Goal: Information Seeking & Learning: Learn about a topic

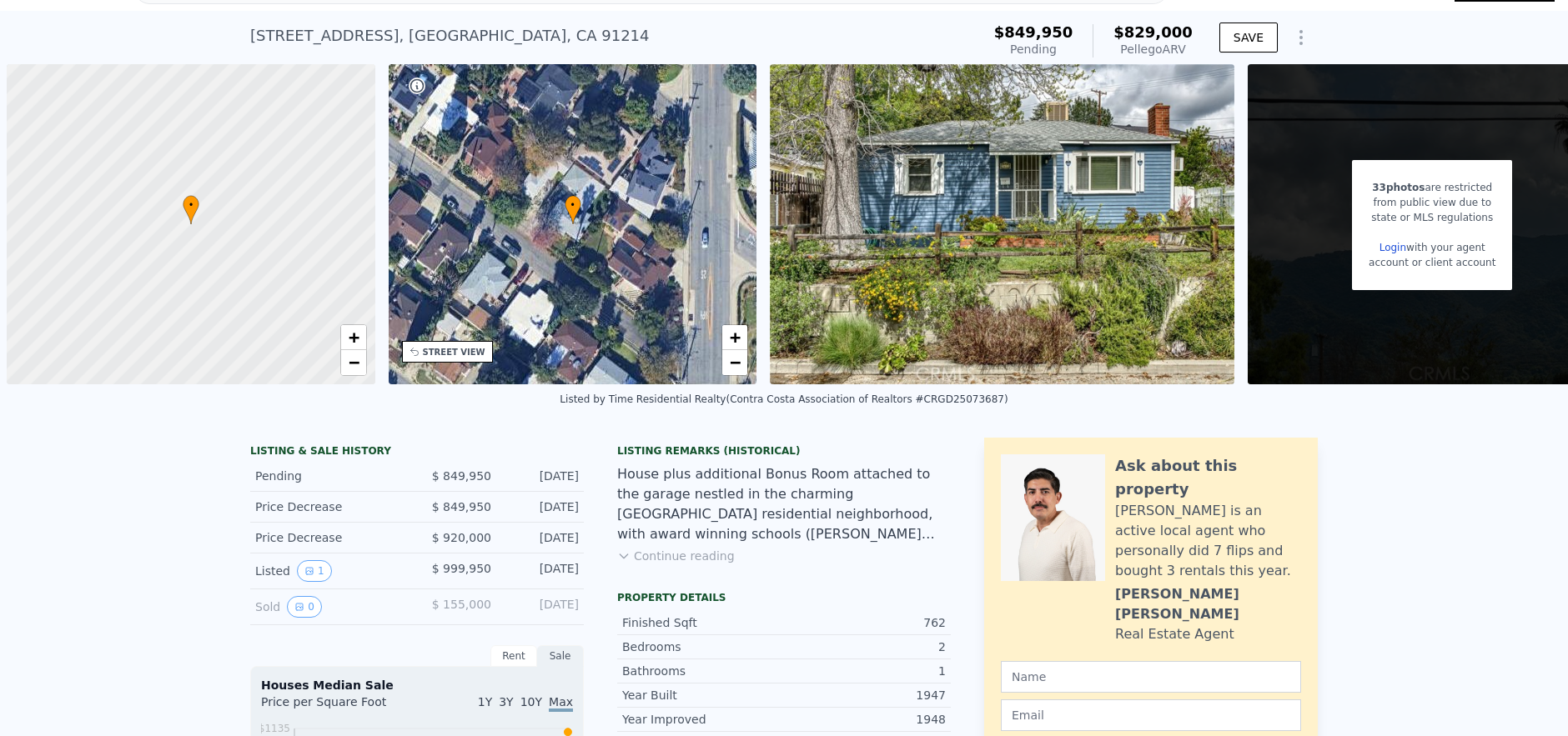
scroll to position [6, 0]
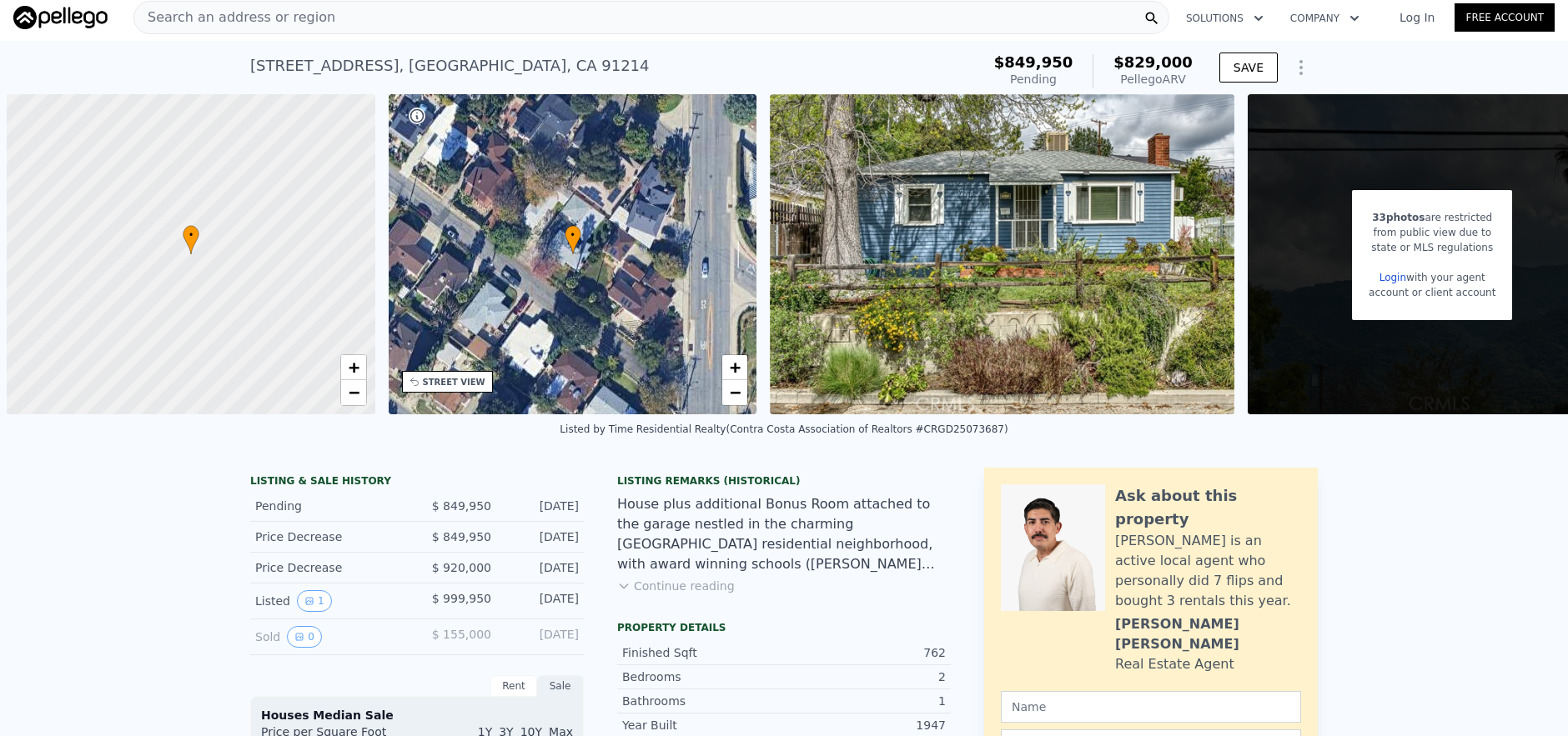
click at [591, 12] on div "Search an address or region" at bounding box center [651, 18] width 1036 height 34
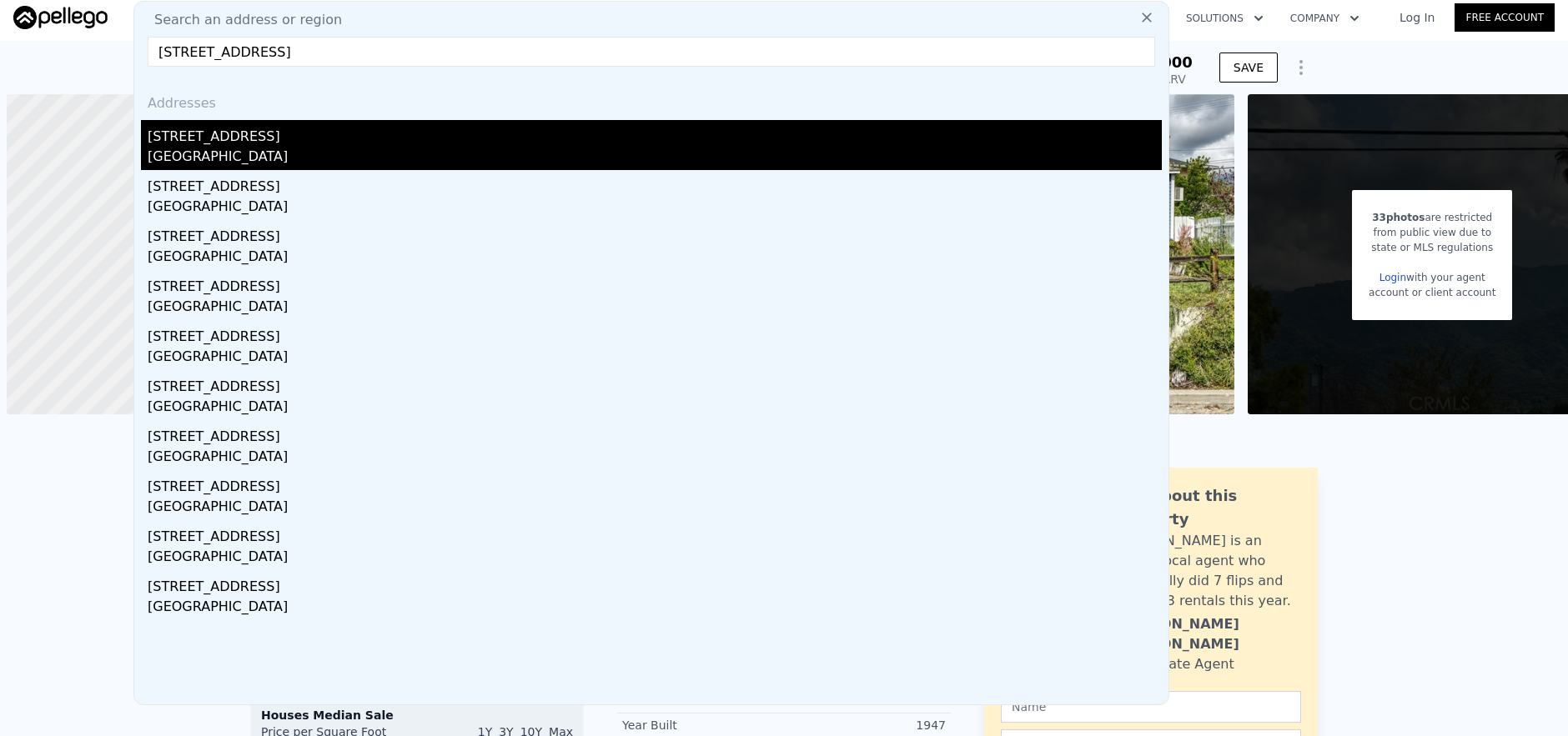
type input "[STREET_ADDRESS]"
click at [543, 143] on div "[STREET_ADDRESS]" at bounding box center [655, 133] width 1015 height 27
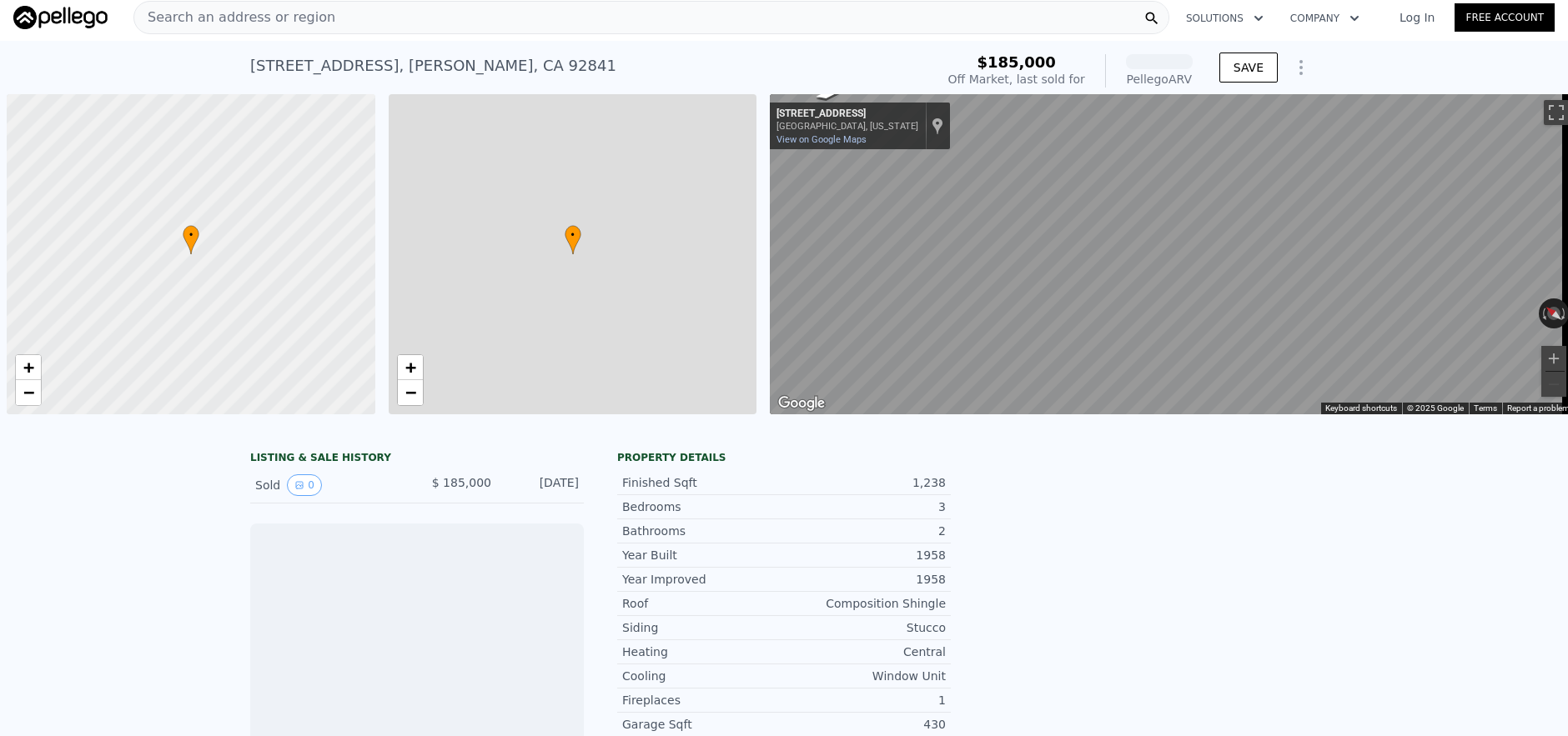
scroll to position [0, 7]
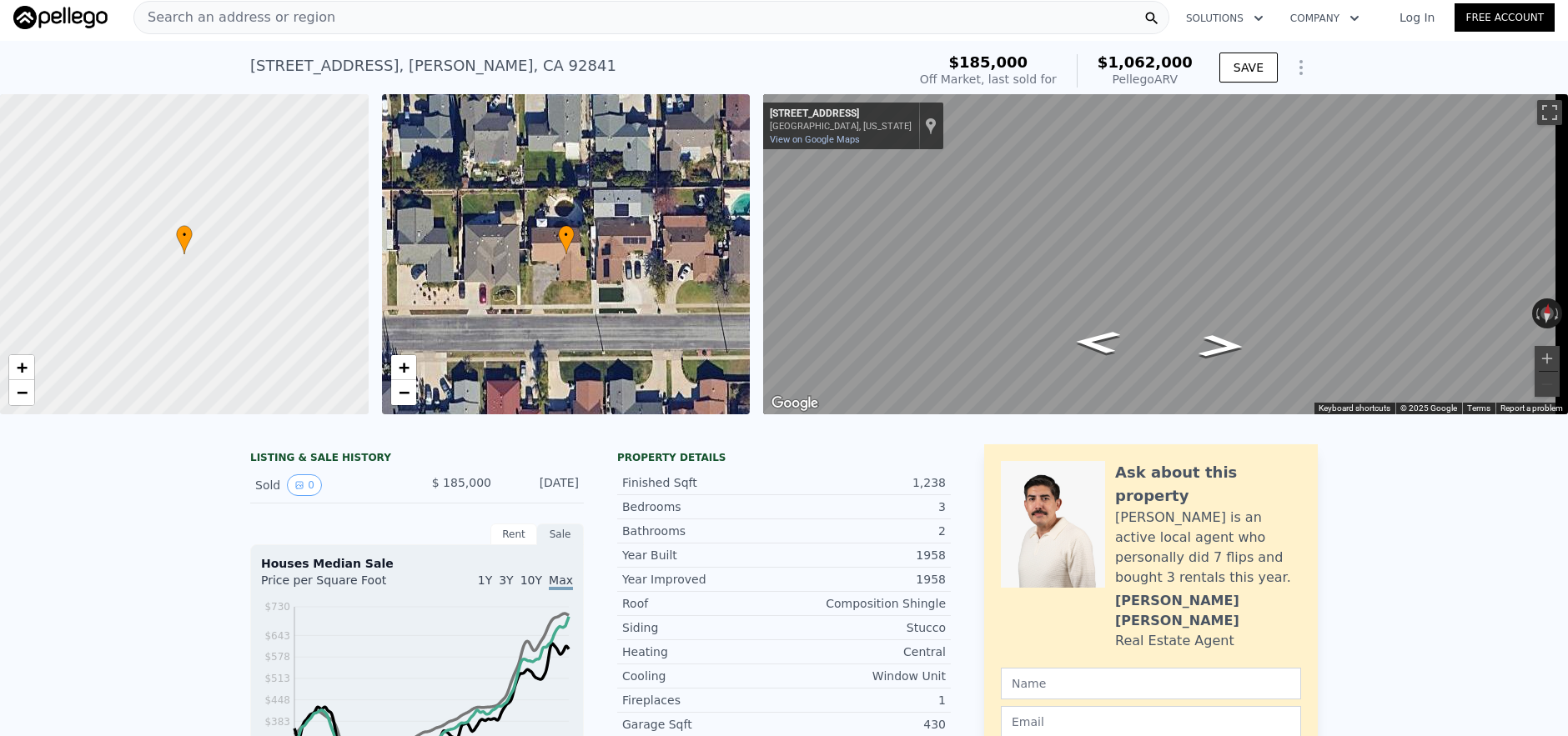
click at [217, 28] on div "Search an address or region" at bounding box center [234, 18] width 201 height 32
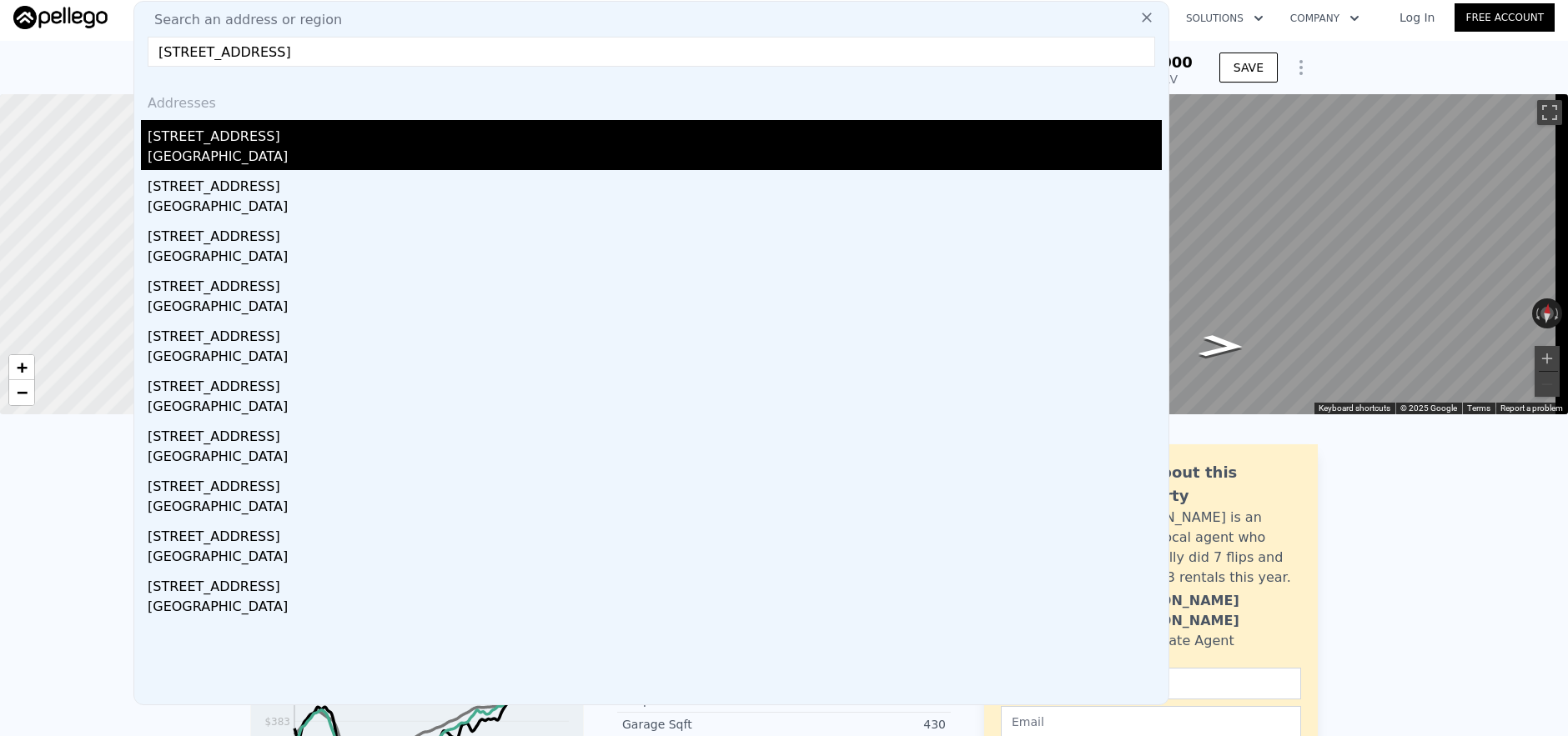
type input "[STREET_ADDRESS]"
click at [808, 152] on div "[GEOGRAPHIC_DATA]" at bounding box center [655, 159] width 1015 height 23
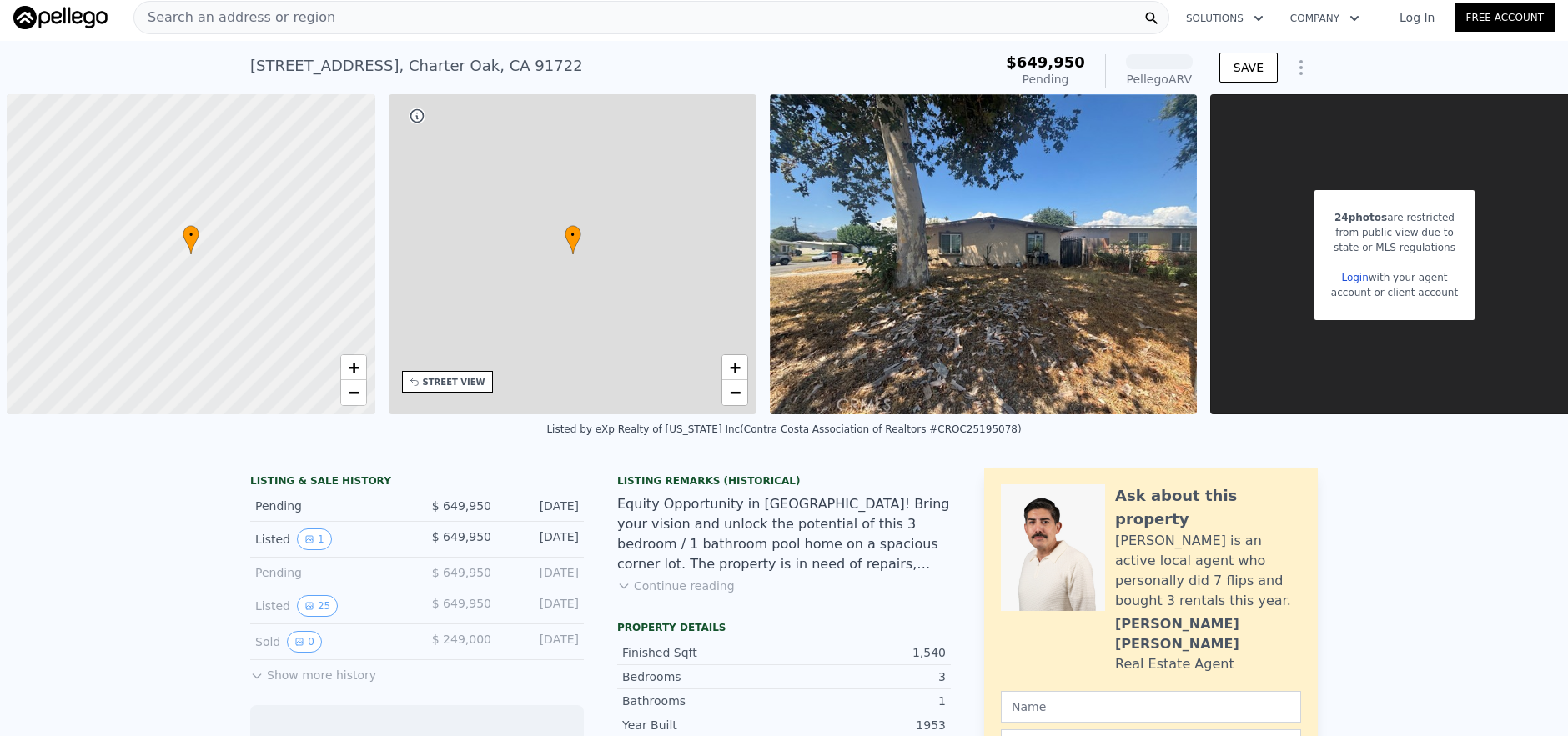
scroll to position [0, 7]
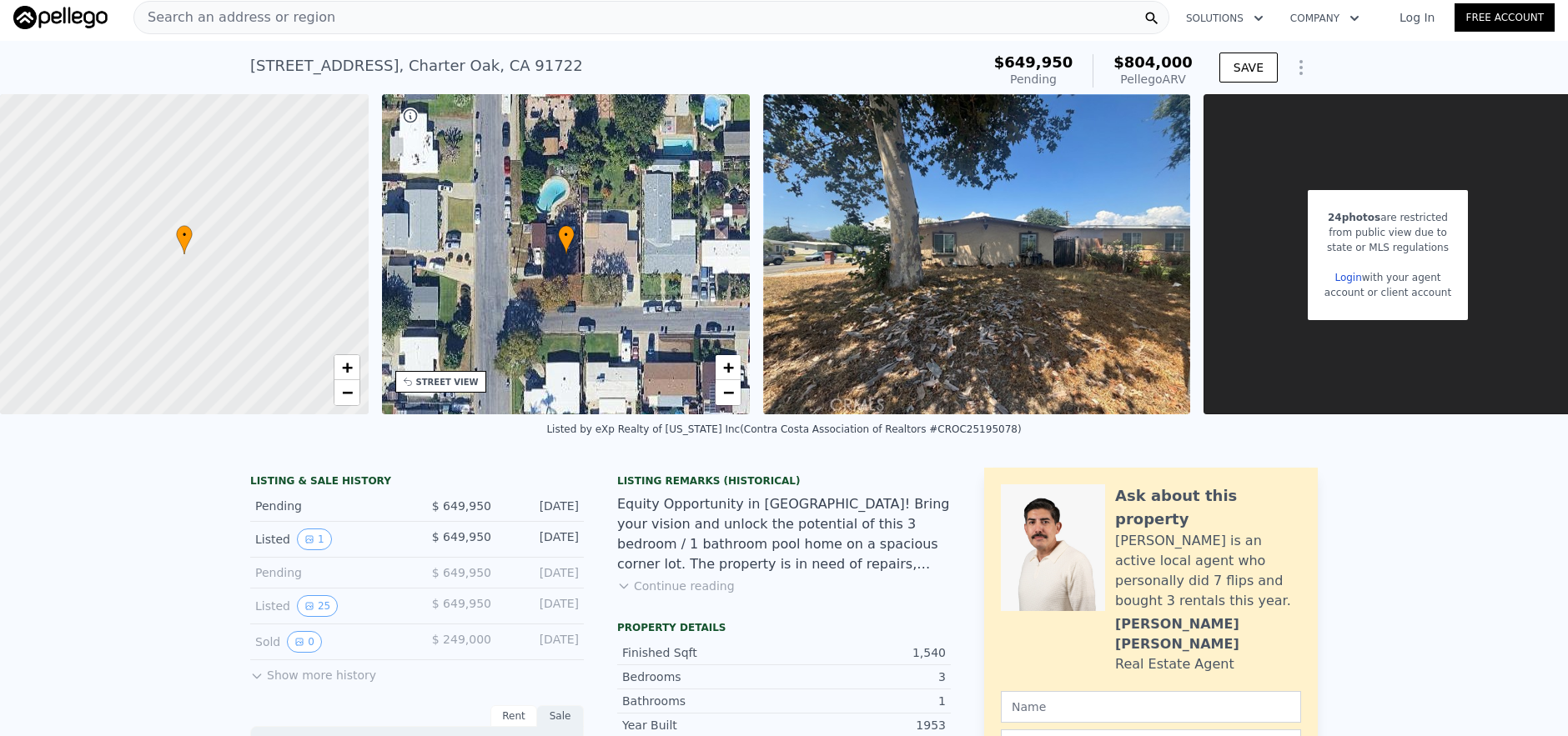
click at [387, 25] on div "Search an address or region" at bounding box center [651, 18] width 1036 height 34
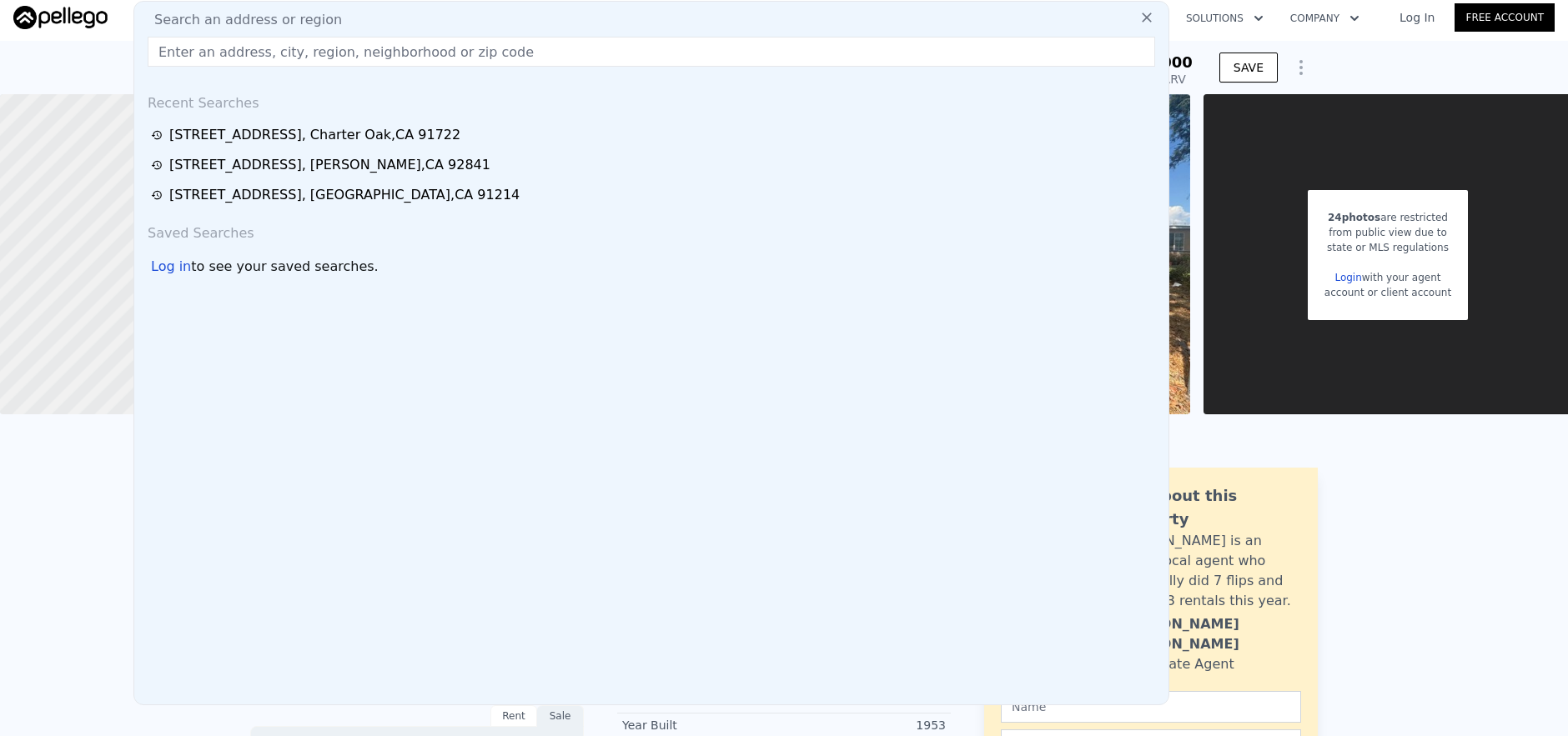
click at [396, 55] on input "text" at bounding box center [651, 51] width 1007 height 30
paste input "[STREET_ADDRESS][PERSON_NAME]"
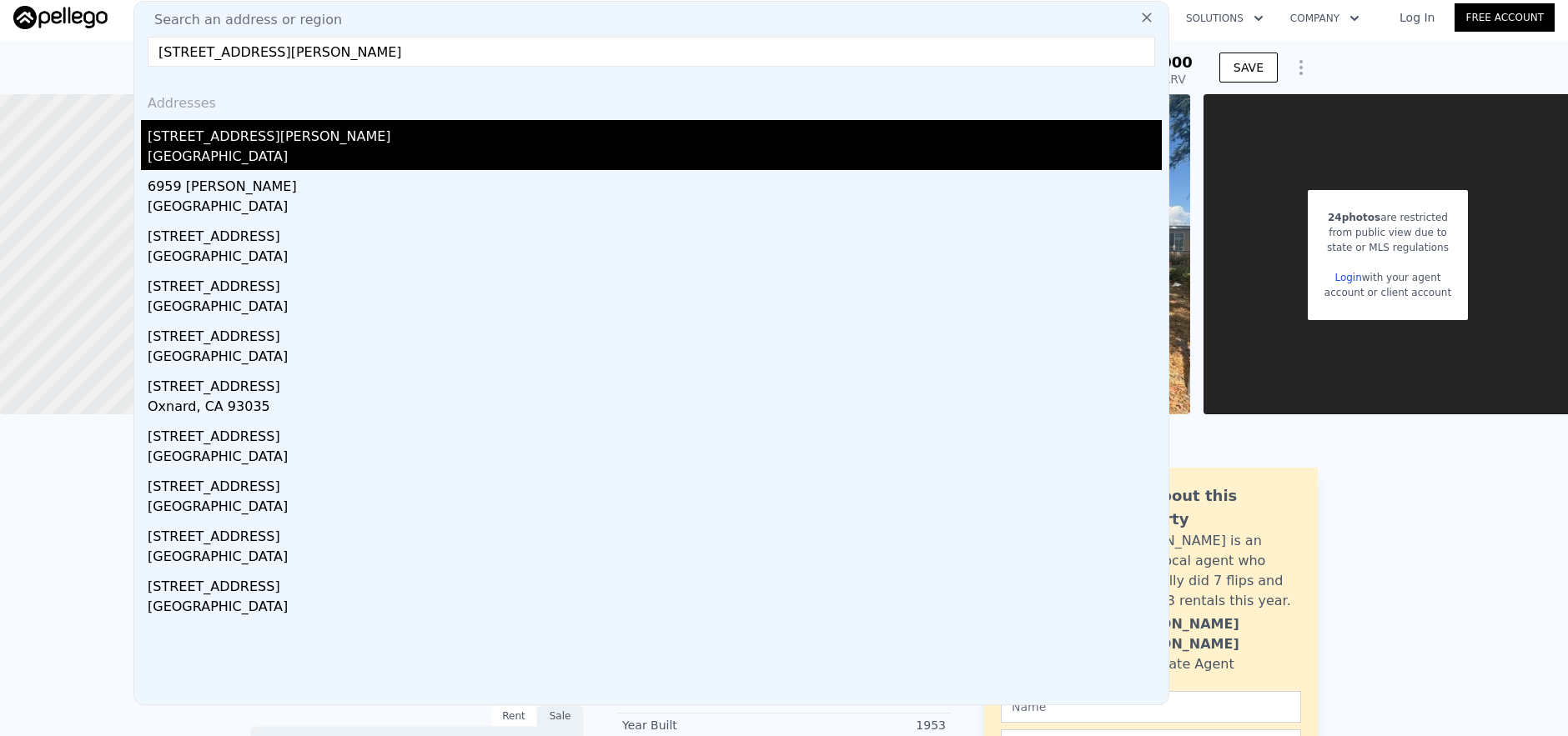
type input "[STREET_ADDRESS][PERSON_NAME]"
click at [400, 131] on div "[STREET_ADDRESS][PERSON_NAME]" at bounding box center [655, 133] width 1015 height 27
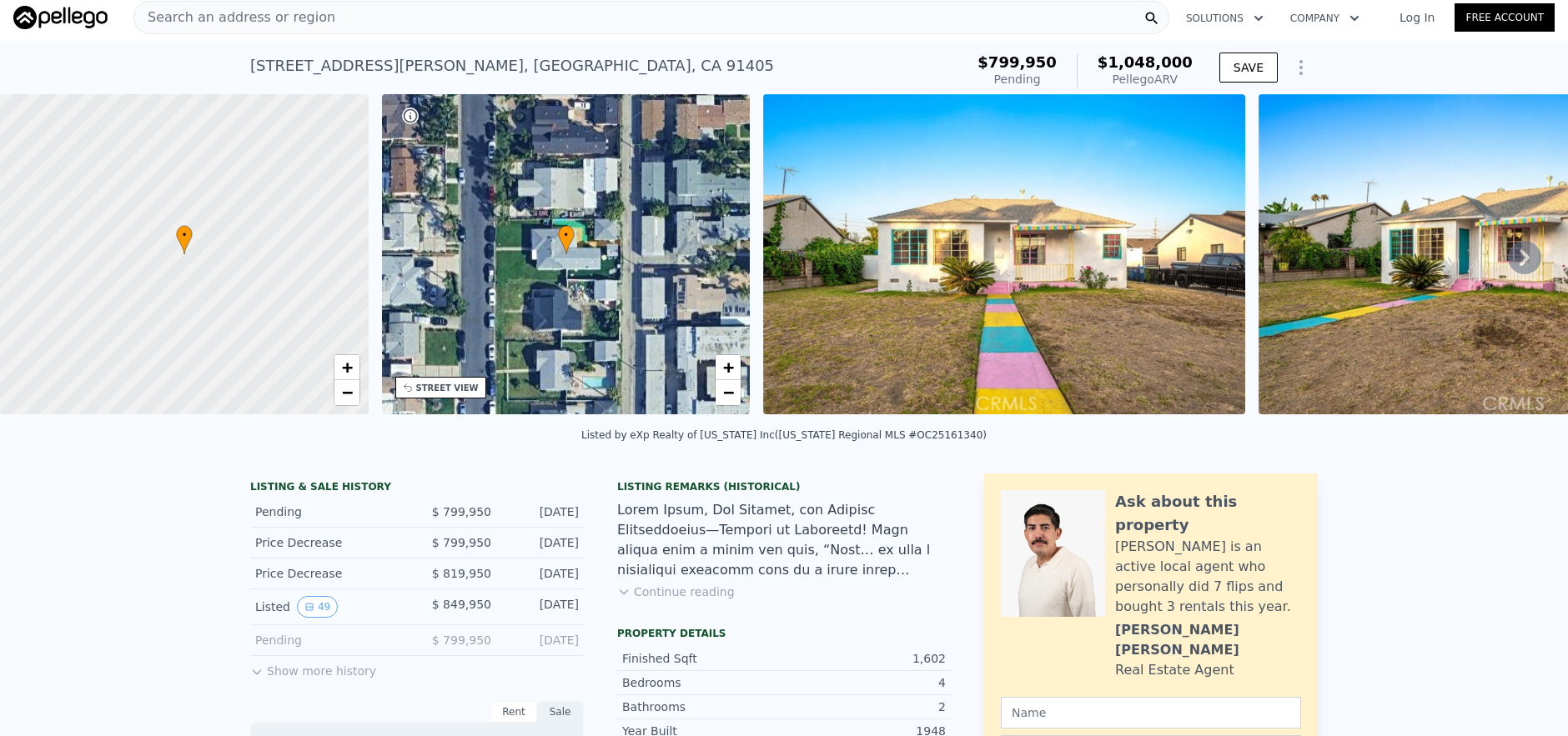
click at [424, 32] on div "Search an address or region" at bounding box center [651, 18] width 1036 height 34
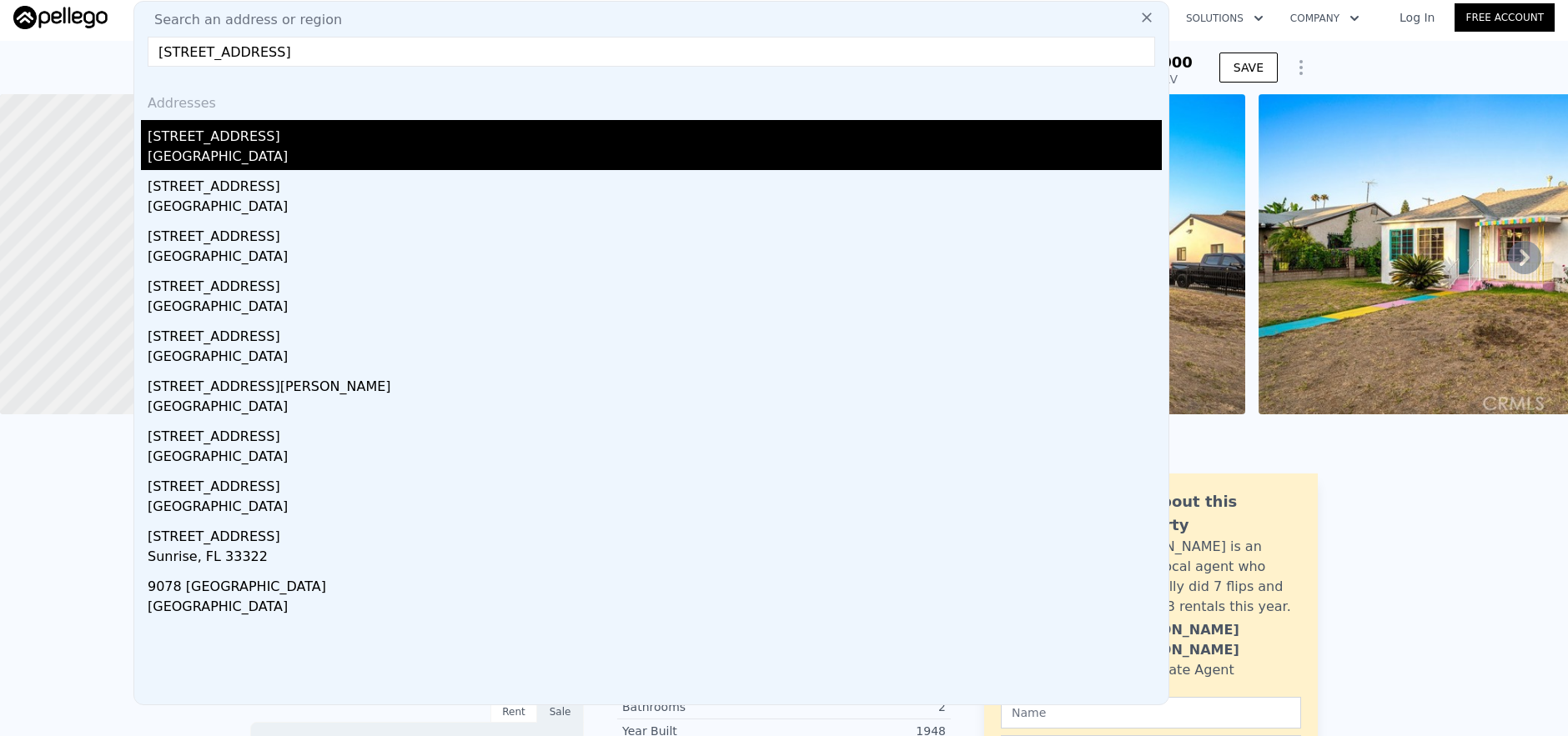
type input "[STREET_ADDRESS]"
click at [469, 133] on div "[STREET_ADDRESS]" at bounding box center [655, 133] width 1015 height 27
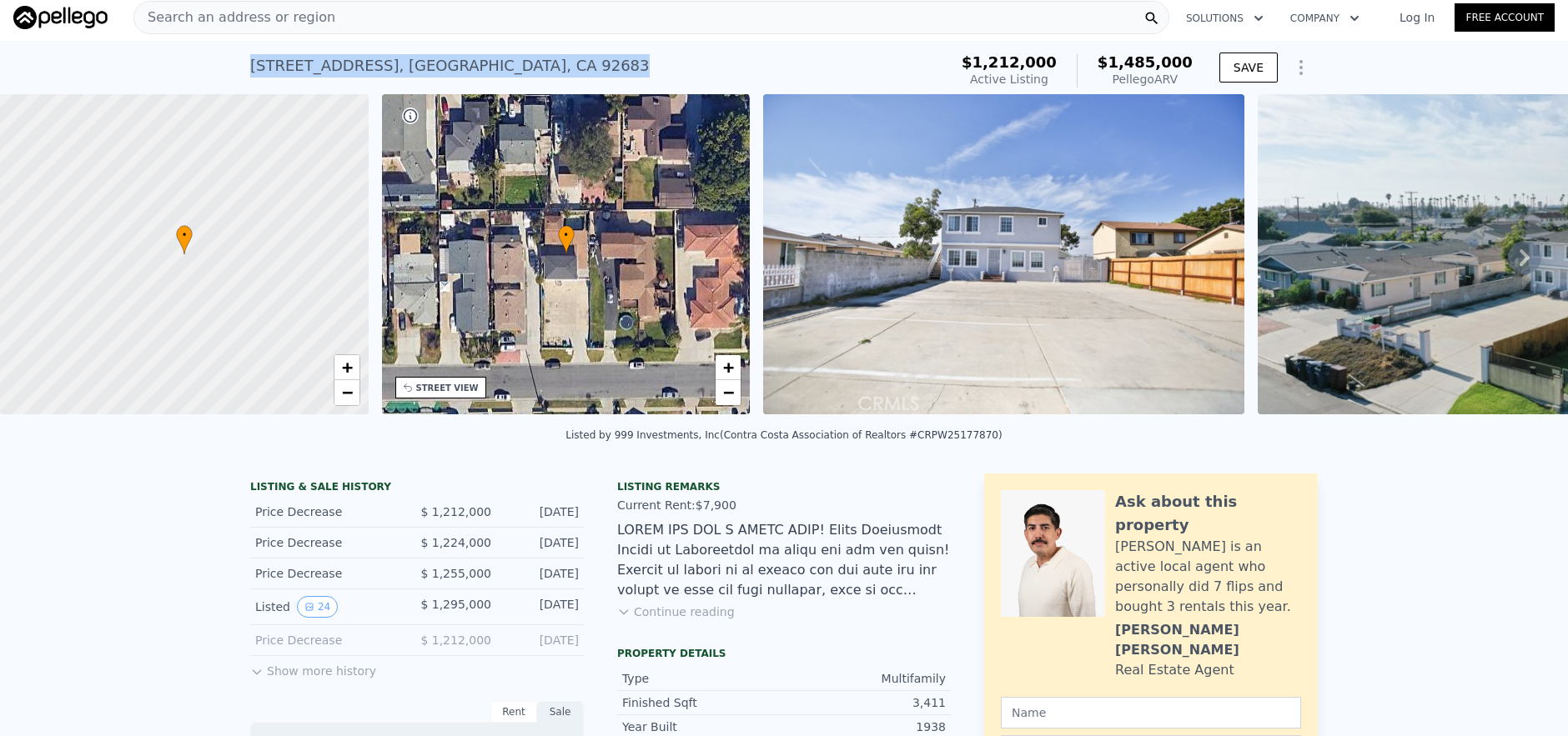
drag, startPoint x: 242, startPoint y: 60, endPoint x: 612, endPoint y: 72, distance: 370.2
click at [612, 72] on div "[STREET_ADDRESS] Active at $1.212m (~ARV $1.485m ) $1,212,000 Active Listing $1…" at bounding box center [784, 67] width 1568 height 53
copy div "[STREET_ADDRESS]"
click at [466, 31] on div "Search an address or region" at bounding box center [651, 18] width 1036 height 34
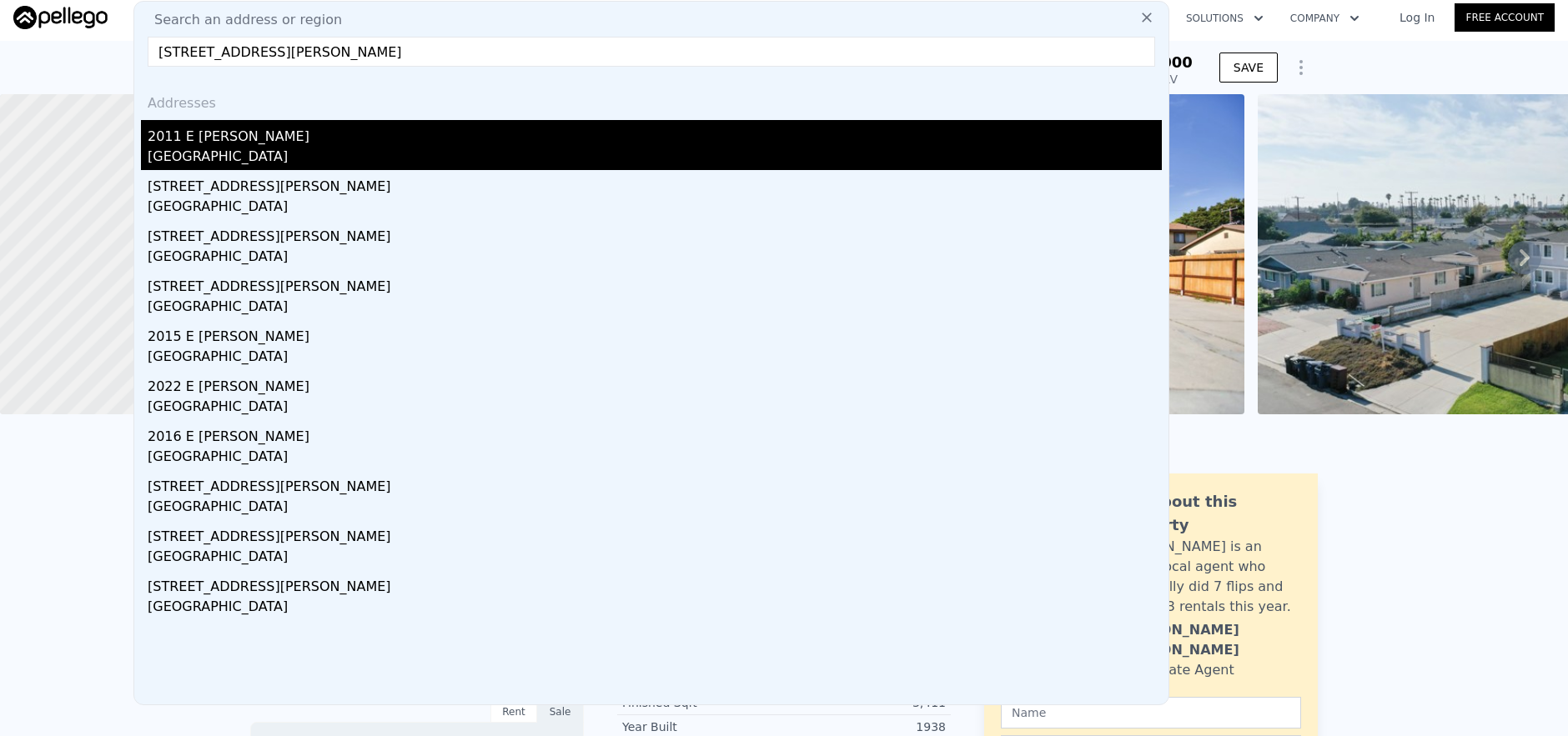
type input "[STREET_ADDRESS][PERSON_NAME]"
click at [537, 132] on div "2011 E [PERSON_NAME]" at bounding box center [655, 133] width 1015 height 27
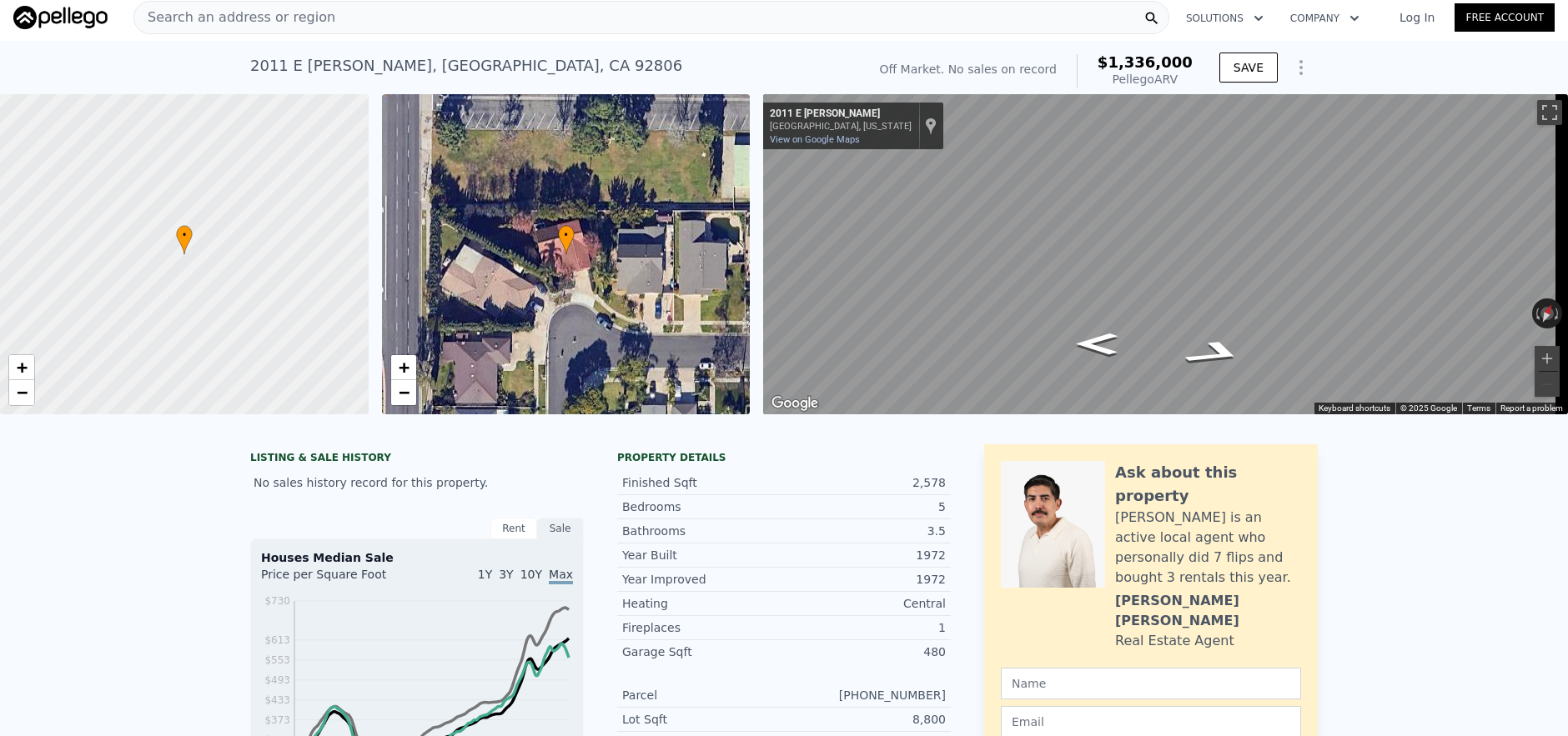
click at [399, 21] on div "Search an address or region" at bounding box center [651, 18] width 1036 height 34
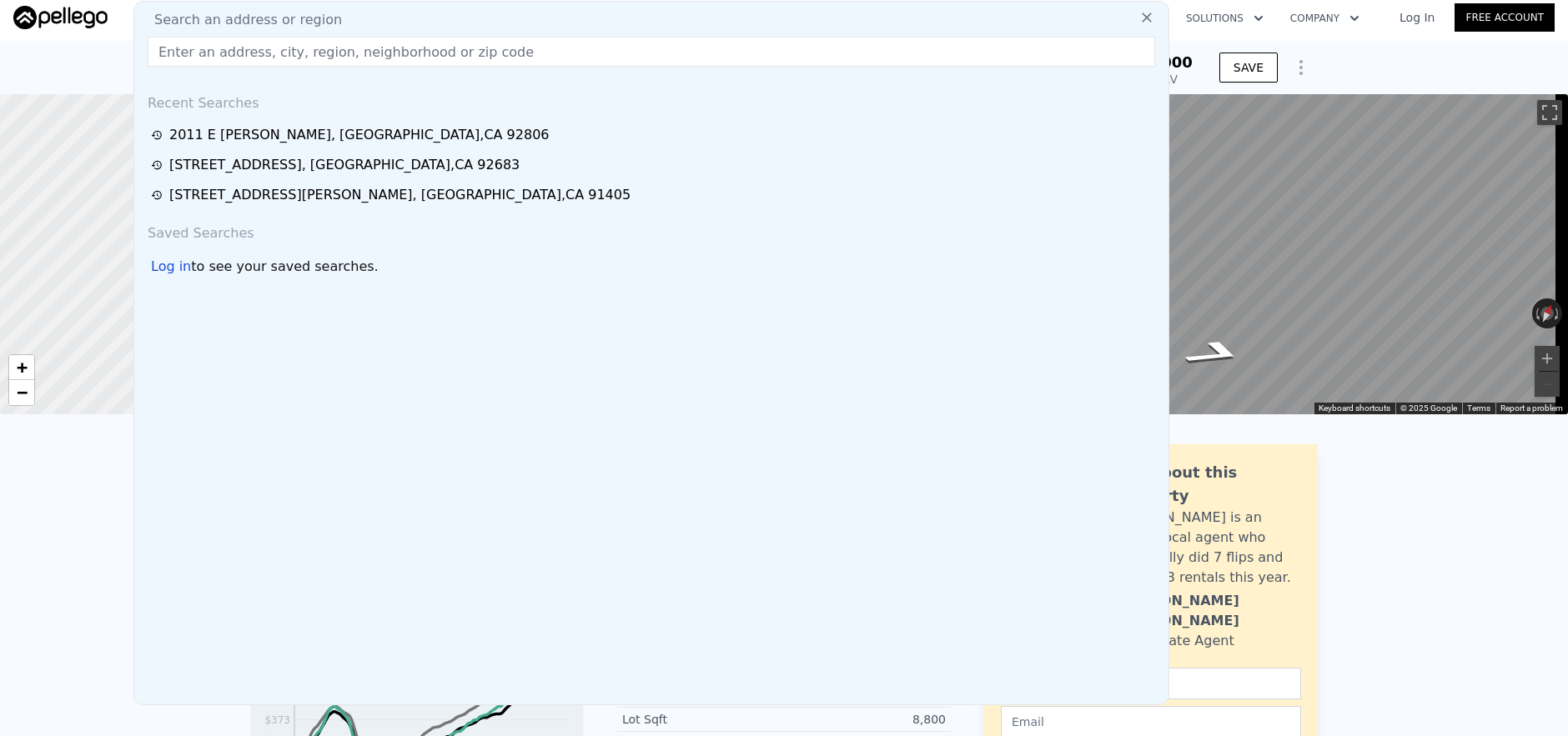
click at [408, 52] on input "text" at bounding box center [651, 51] width 1007 height 30
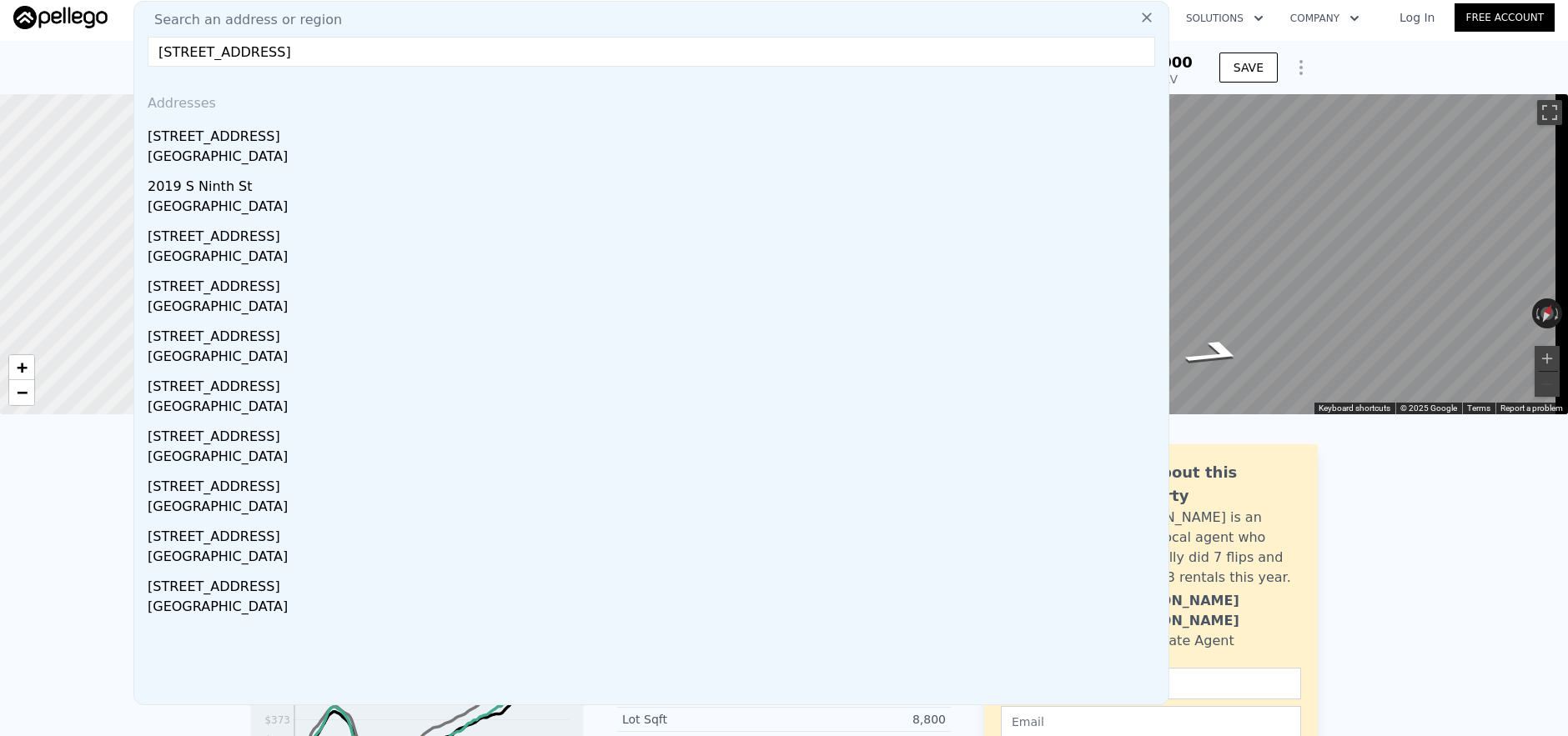
type input "[STREET_ADDRESS]"
click at [409, 137] on div "[STREET_ADDRESS]" at bounding box center [655, 133] width 1015 height 27
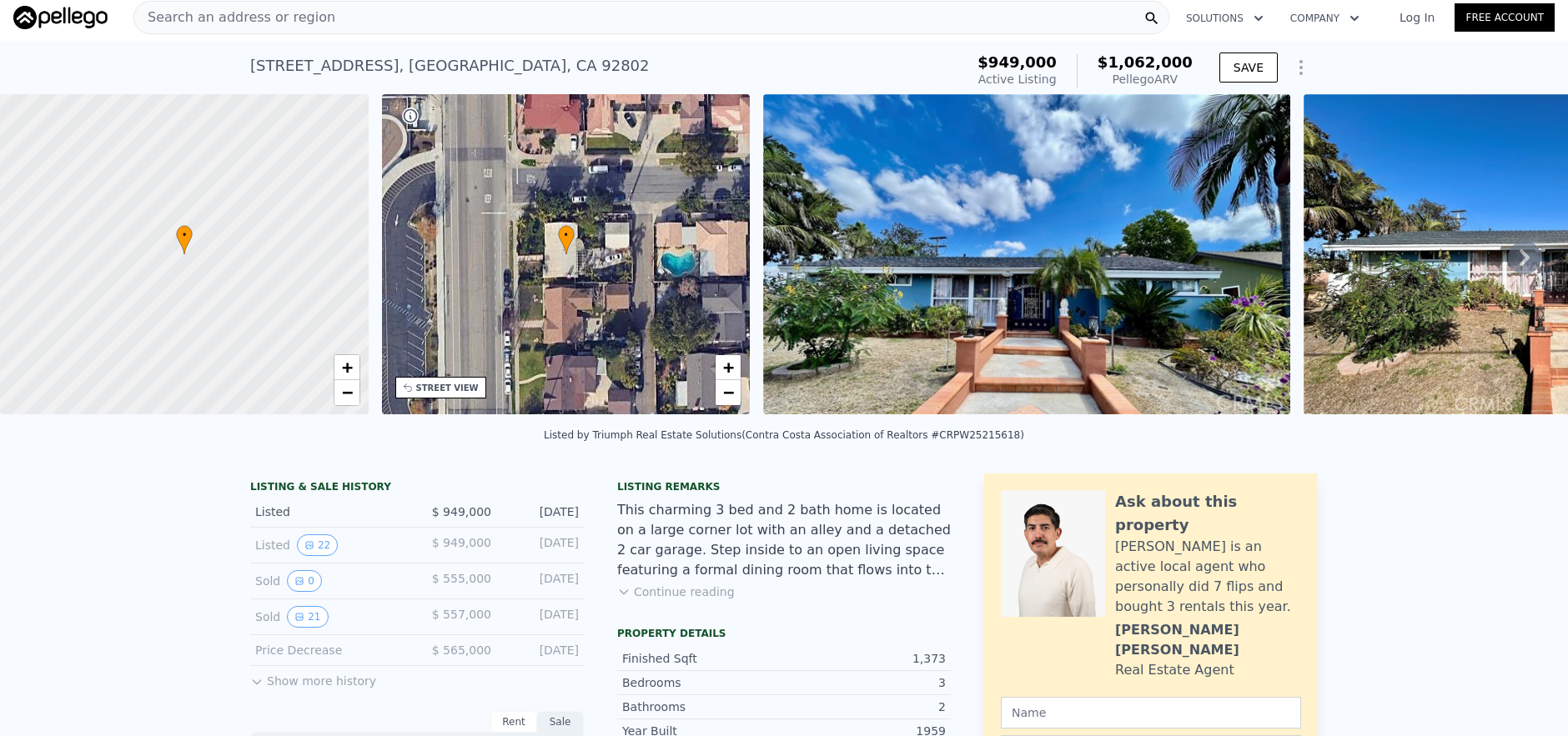
click at [450, 35] on div "Search an address or region Solutions Company Open main menu Log In Free Account" at bounding box center [784, 17] width 1541 height 40
click at [473, 28] on div "Search an address or region" at bounding box center [651, 18] width 1036 height 34
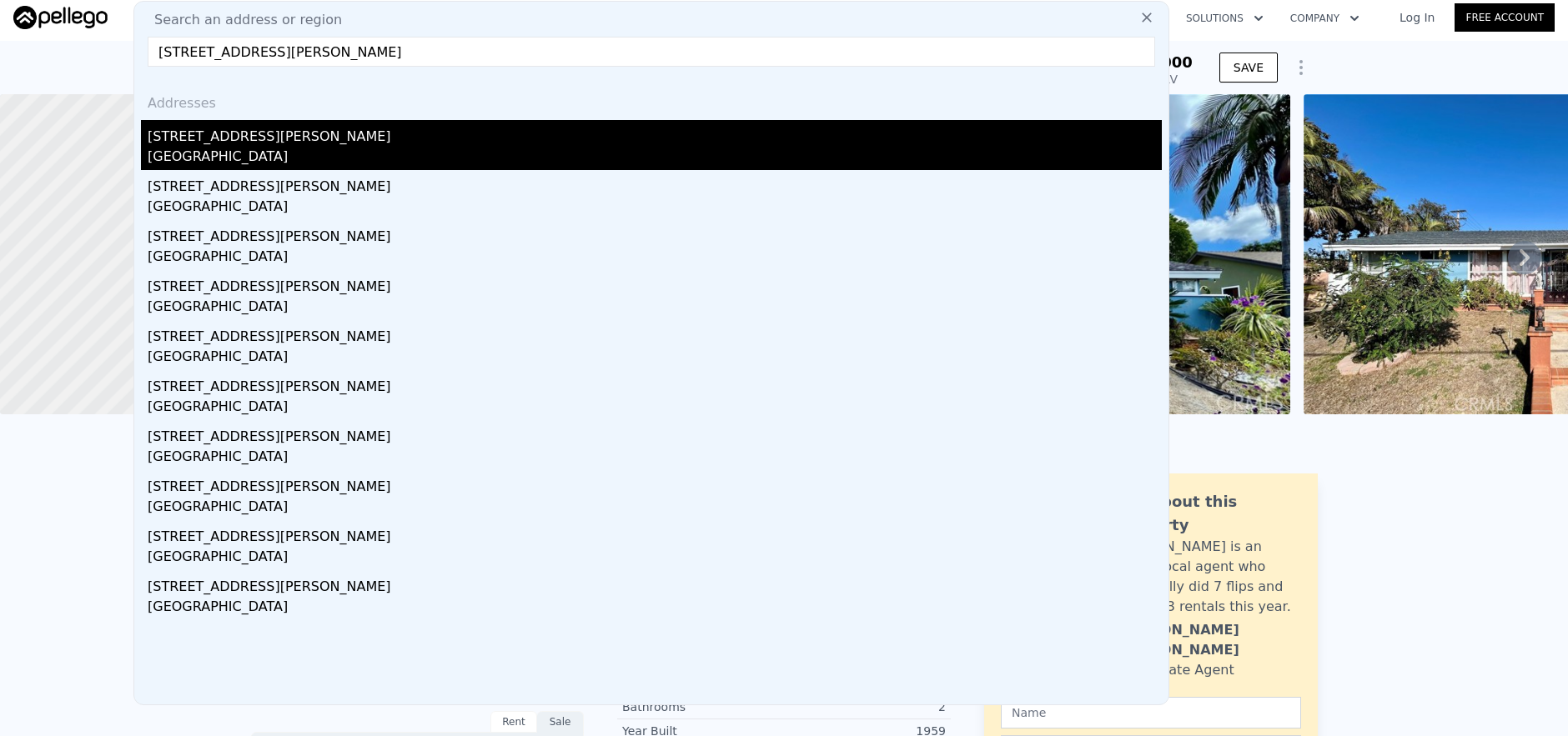
type input "[STREET_ADDRESS][PERSON_NAME]"
click at [583, 161] on div "[GEOGRAPHIC_DATA]" at bounding box center [655, 159] width 1015 height 23
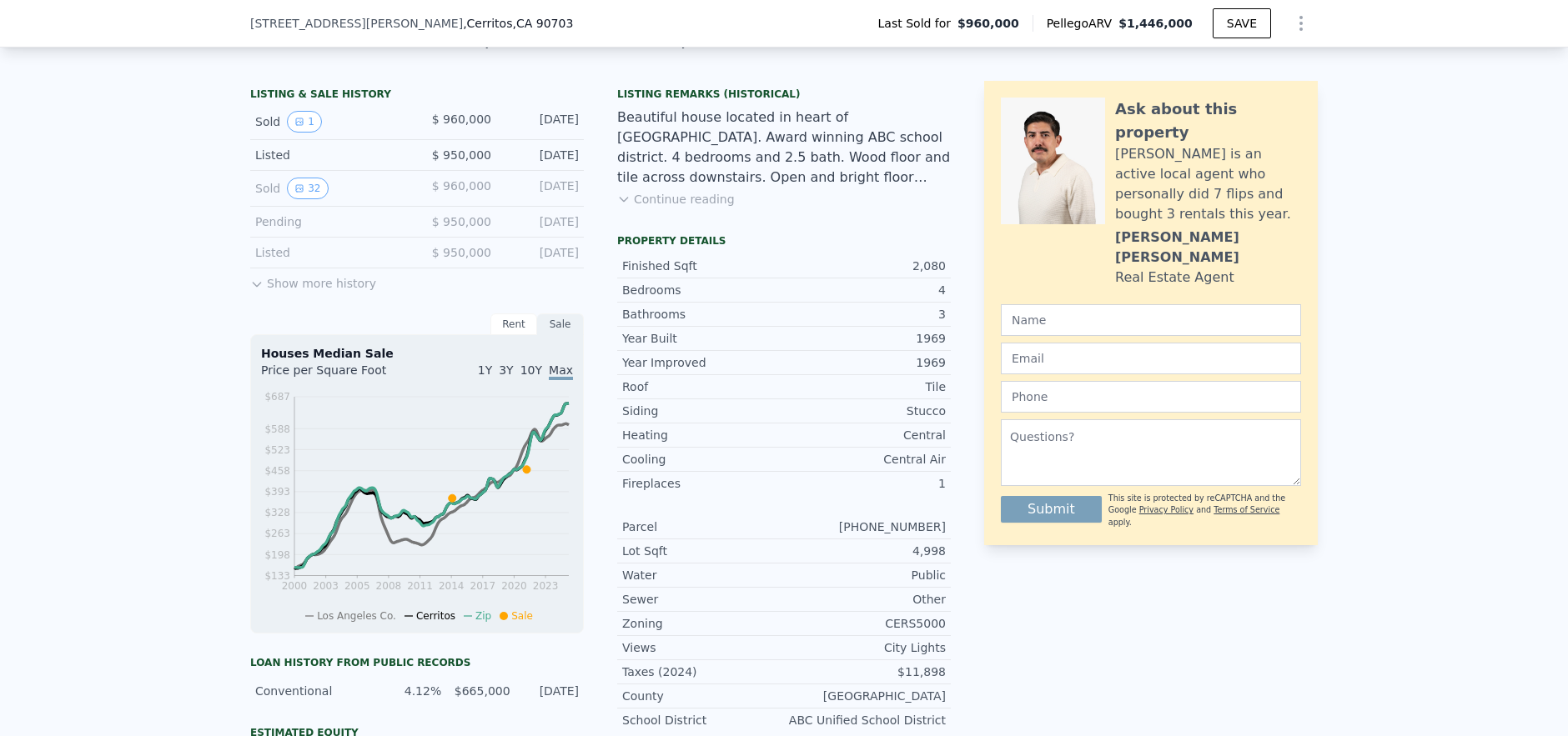
scroll to position [395, 0]
